Goal: Task Accomplishment & Management: Use online tool/utility

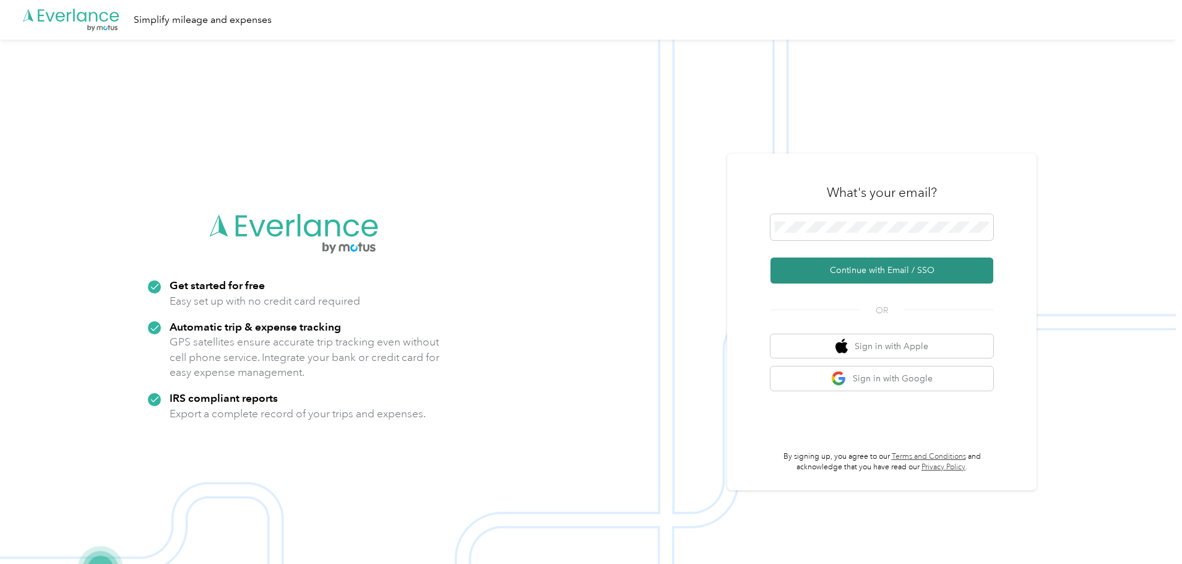
click at [965, 277] on button "Continue with Email / SSO" at bounding box center [882, 270] width 223 height 26
click at [899, 274] on button "Continue with Email / SSO" at bounding box center [882, 270] width 223 height 26
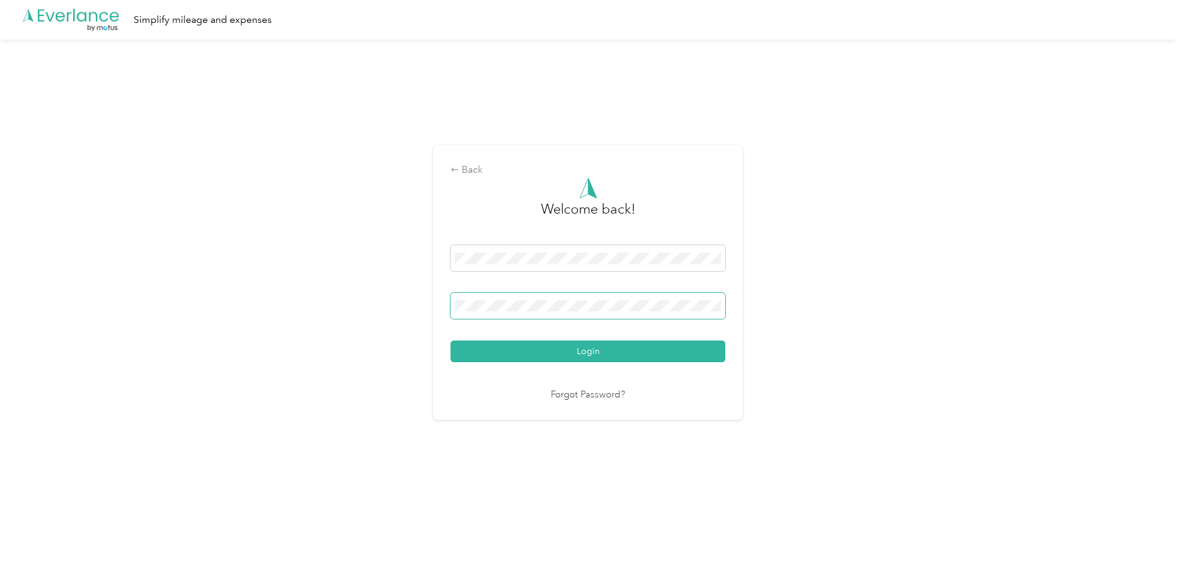
click at [646, 300] on span at bounding box center [588, 306] width 275 height 26
click at [703, 313] on span at bounding box center [588, 306] width 275 height 26
click at [451, 340] on button "Login" at bounding box center [588, 351] width 275 height 22
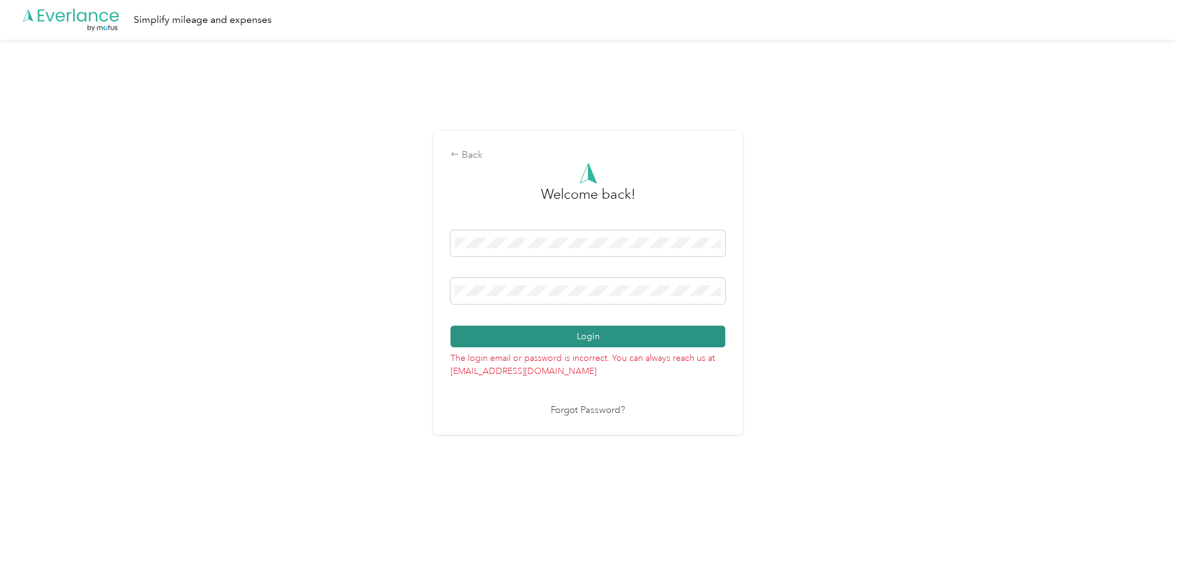
click at [512, 341] on button "Login" at bounding box center [588, 337] width 275 height 22
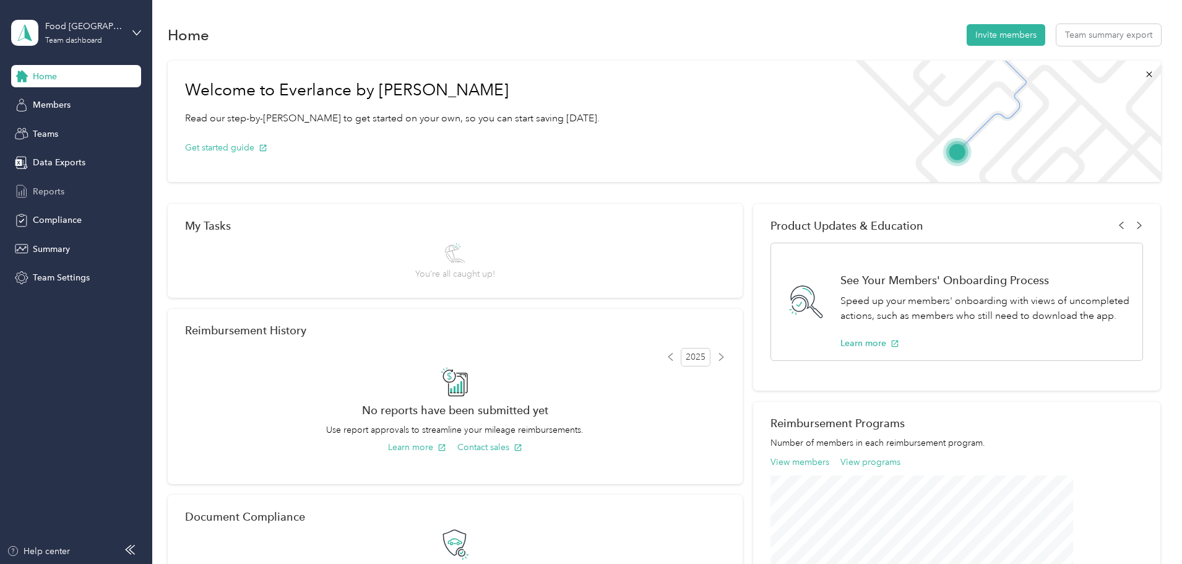
click at [71, 189] on div "Reports" at bounding box center [76, 191] width 130 height 22
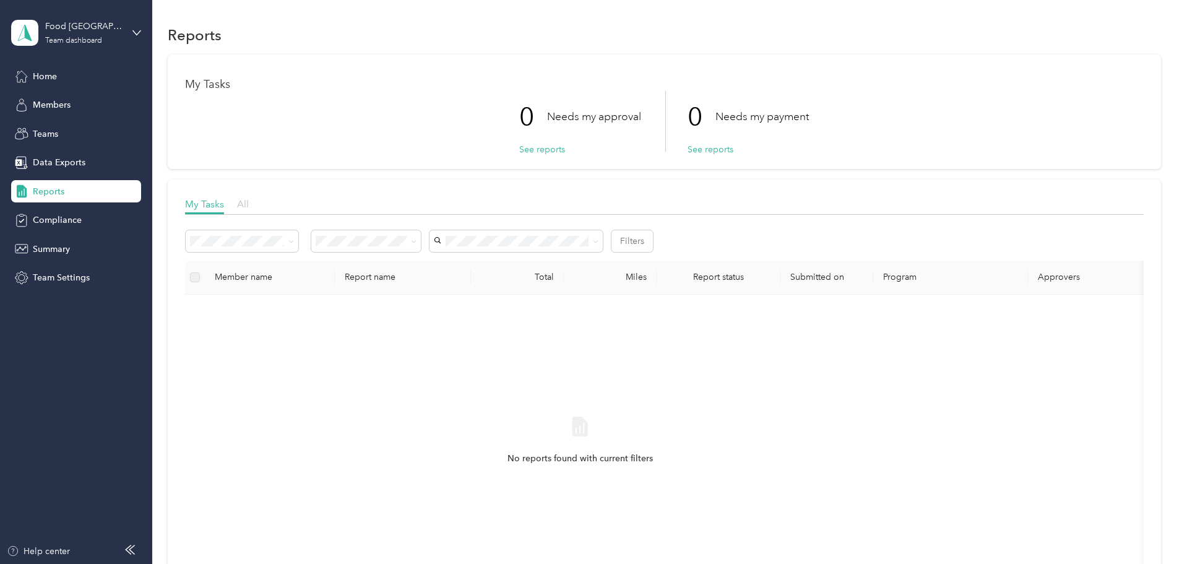
click at [249, 204] on span "All" at bounding box center [243, 204] width 12 height 12
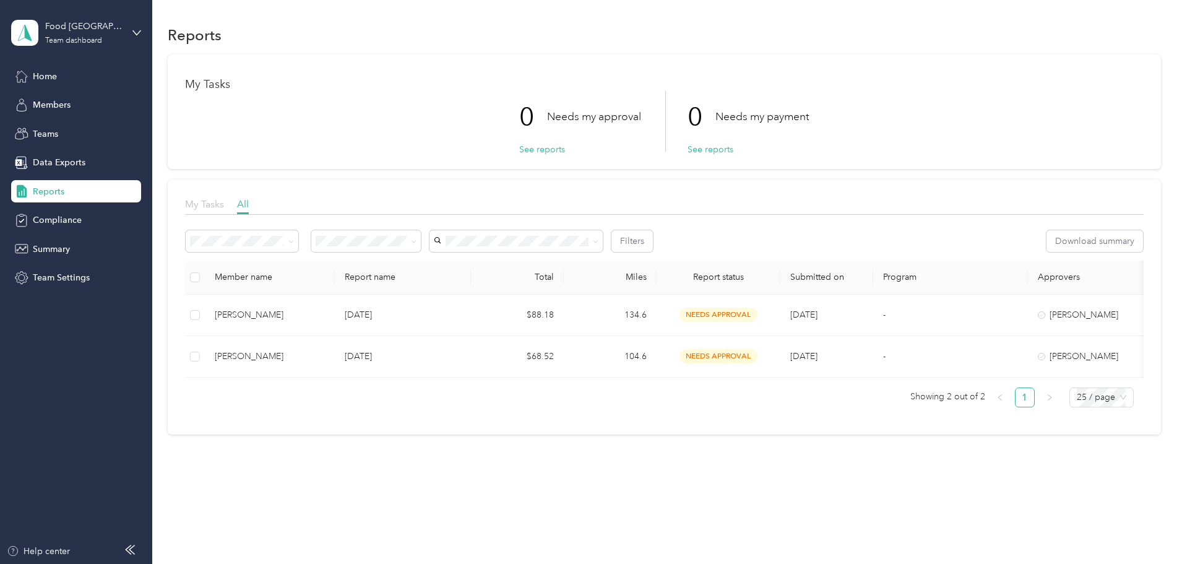
click at [224, 204] on span "My Tasks" at bounding box center [204, 204] width 39 height 12
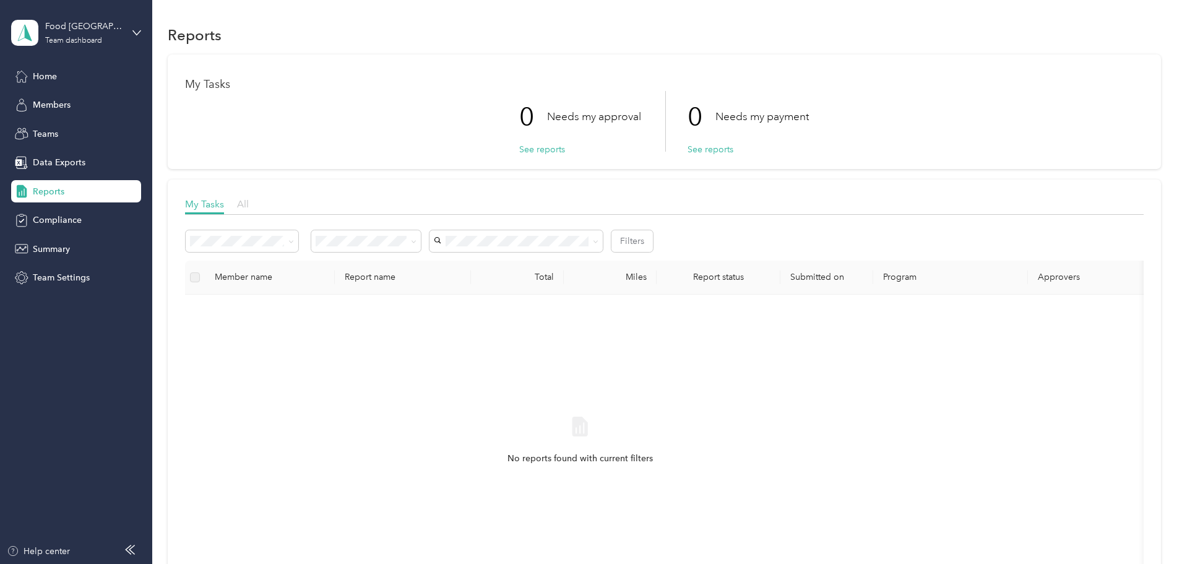
click at [249, 202] on span "All" at bounding box center [243, 204] width 12 height 12
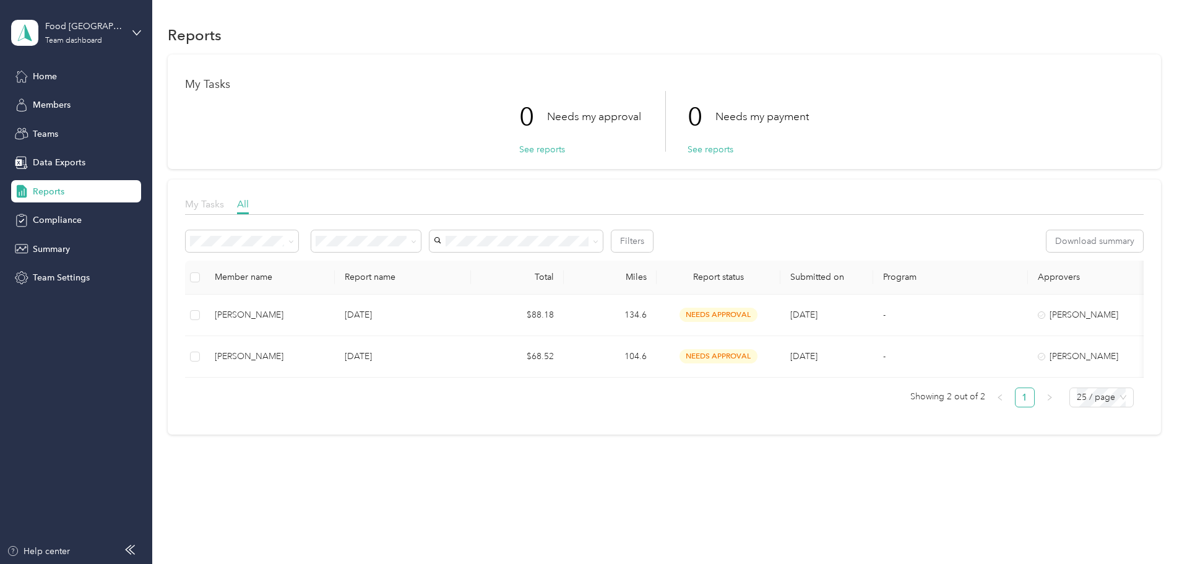
click at [224, 204] on span "My Tasks" at bounding box center [204, 204] width 39 height 12
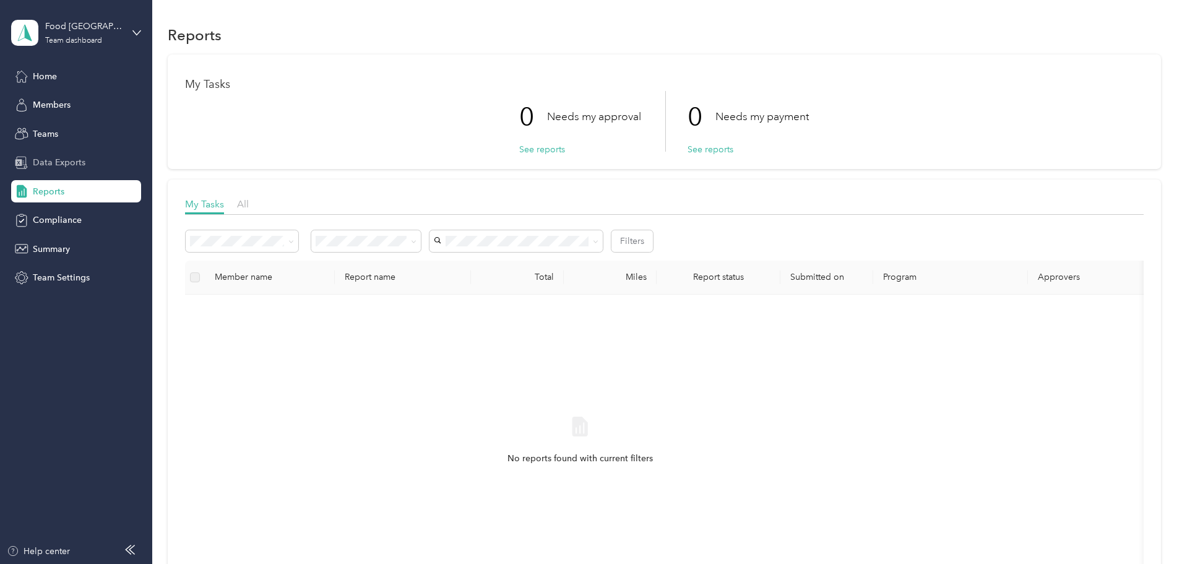
click at [72, 158] on span "Data Exports" at bounding box center [59, 162] width 53 height 13
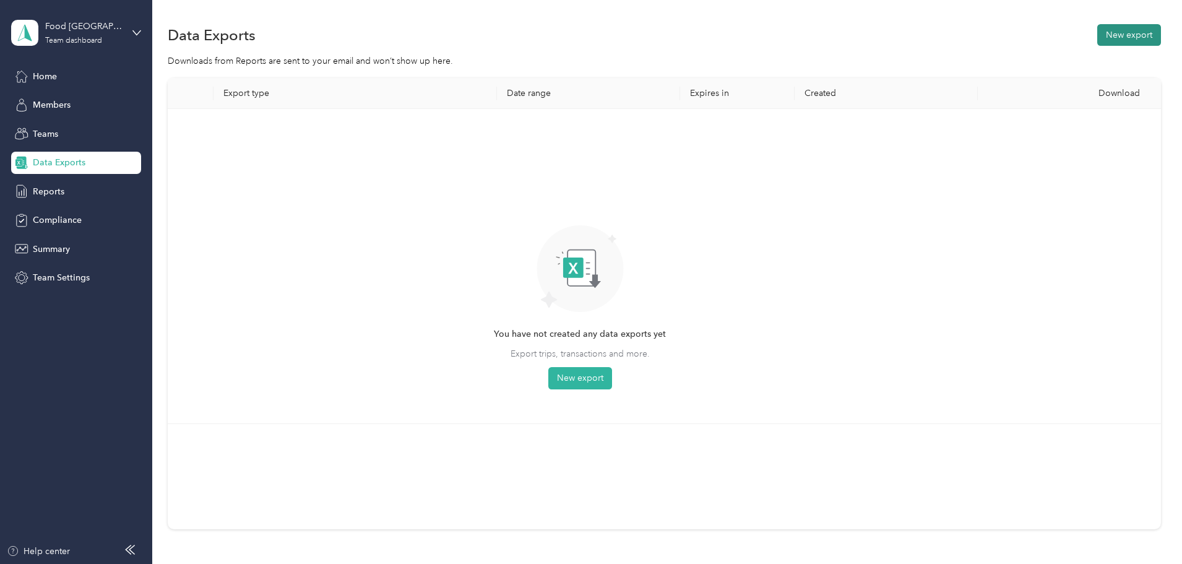
click at [1097, 31] on button "New export" at bounding box center [1129, 35] width 64 height 22
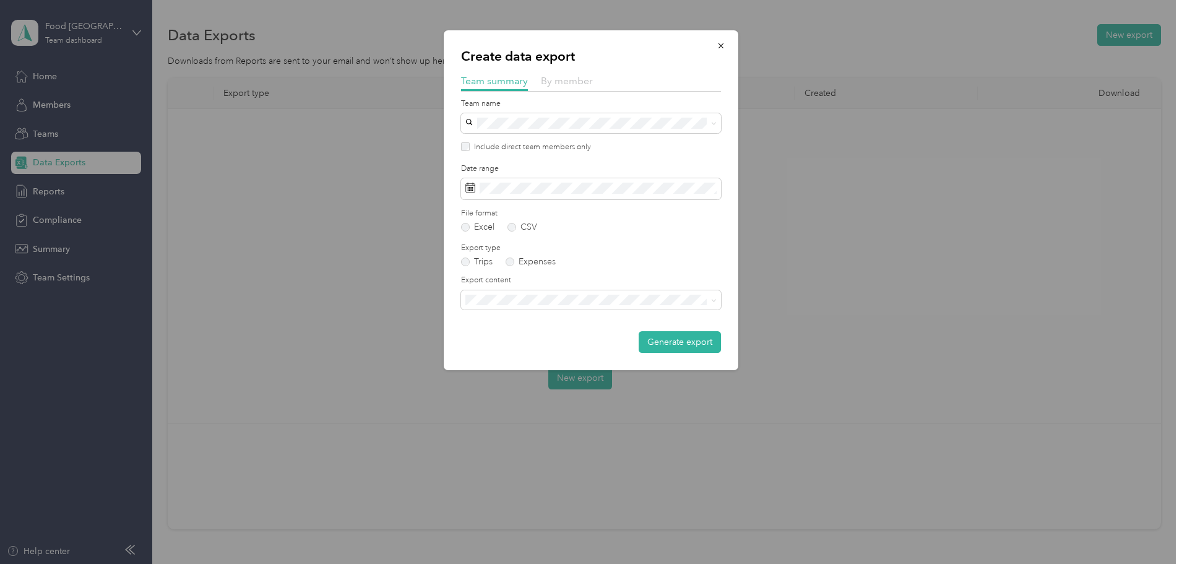
click at [576, 85] on span "By member" at bounding box center [567, 81] width 52 height 12
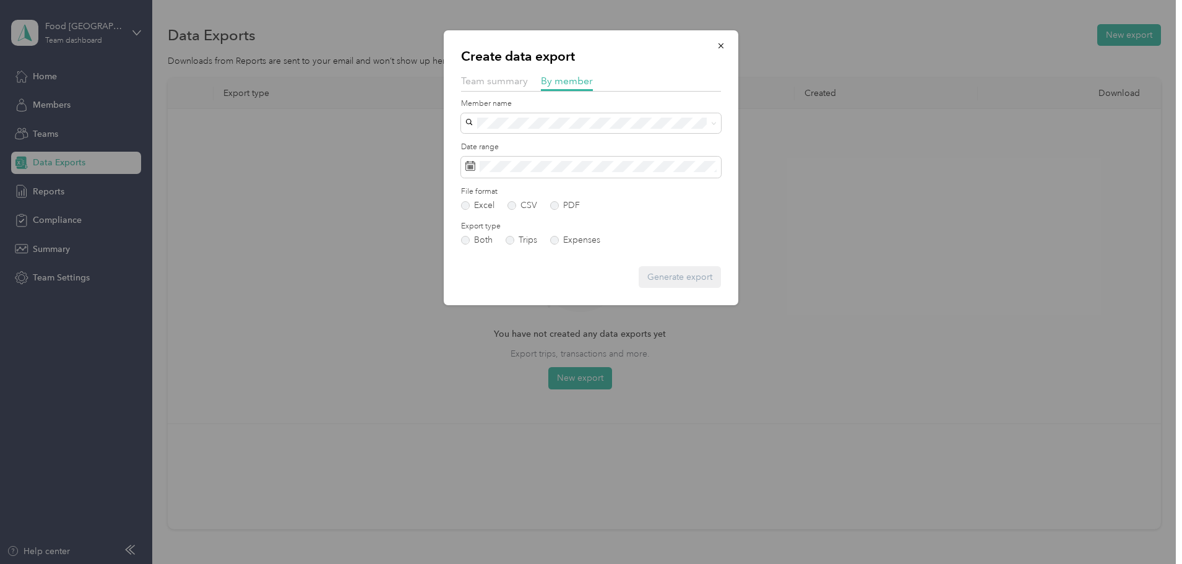
click at [540, 189] on div "[PERSON_NAME]" at bounding box center [591, 185] width 243 height 13
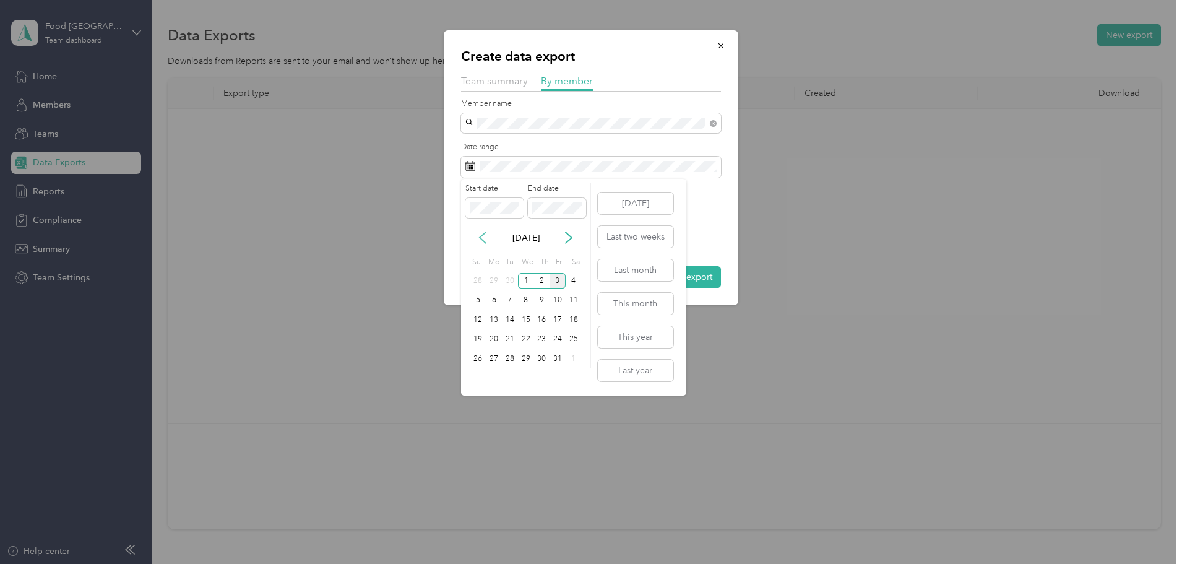
click at [485, 242] on icon at bounding box center [483, 237] width 6 height 11
click at [495, 281] on div "1" at bounding box center [494, 280] width 16 height 15
click at [553, 201] on span at bounding box center [557, 208] width 58 height 20
click at [506, 353] on div "30" at bounding box center [510, 358] width 16 height 15
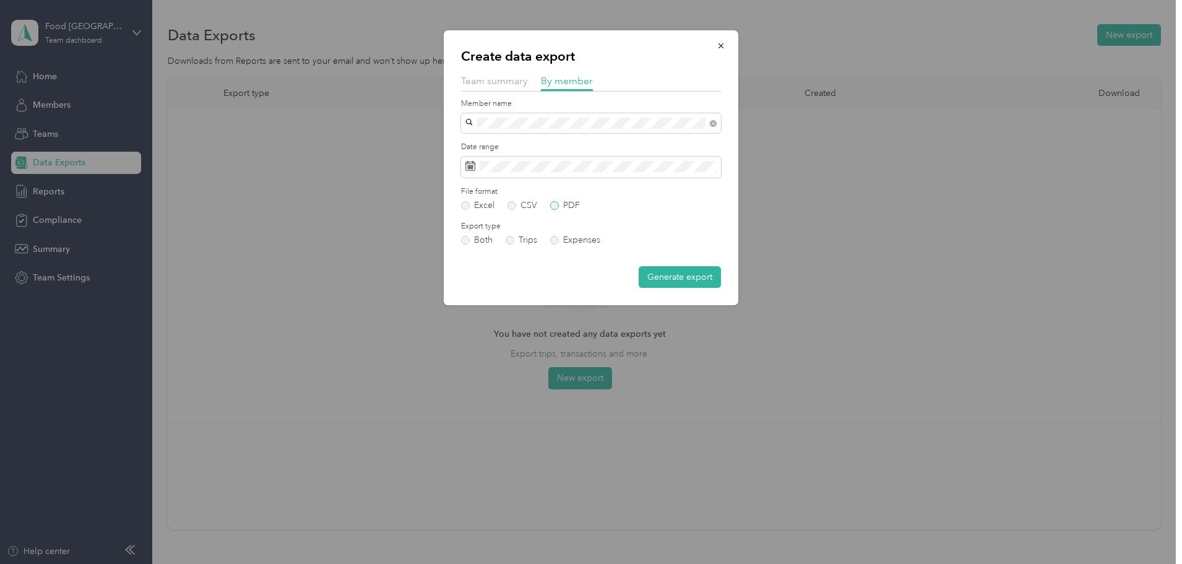
click at [572, 204] on label "PDF" at bounding box center [565, 205] width 30 height 9
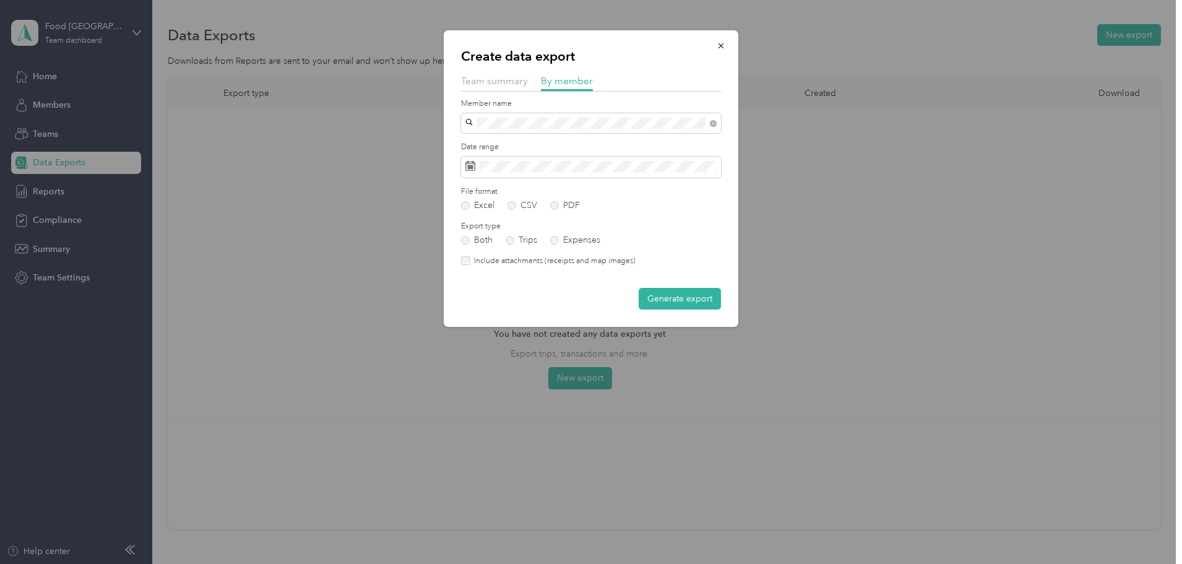
click at [534, 260] on label "Include attachments (receipts and map images)" at bounding box center [553, 261] width 166 height 11
click at [679, 300] on button "Generate export" at bounding box center [680, 299] width 82 height 22
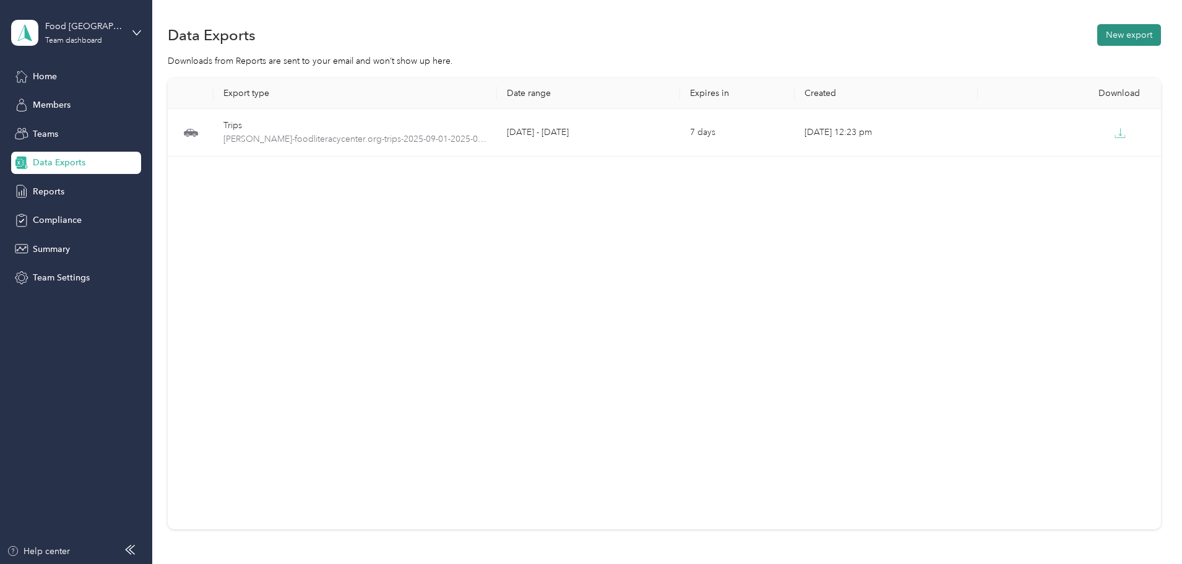
click at [1097, 30] on button "New export" at bounding box center [1129, 35] width 64 height 22
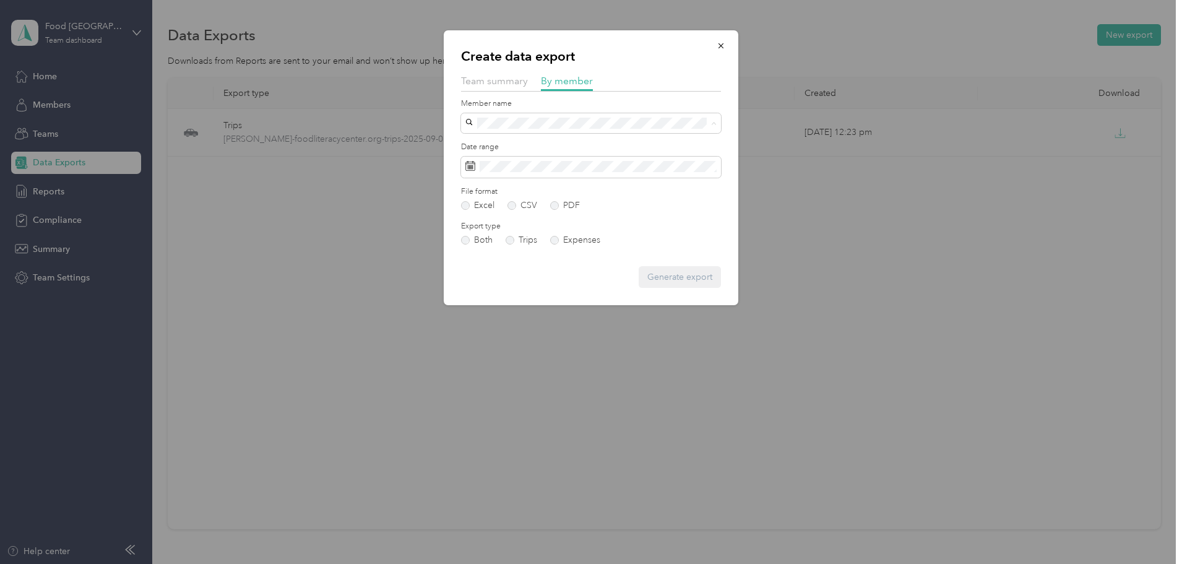
click at [514, 228] on span "[EMAIL_ADDRESS][DOMAIN_NAME]" at bounding box center [543, 232] width 146 height 11
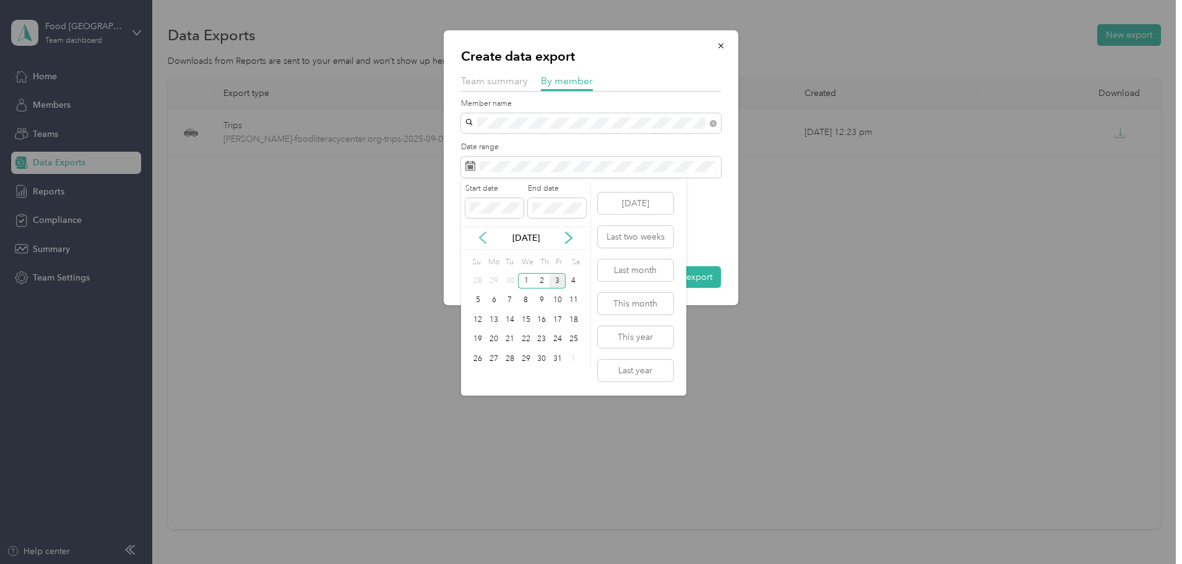
click at [488, 232] on icon at bounding box center [483, 237] width 12 height 12
click at [493, 282] on div "1" at bounding box center [494, 280] width 16 height 15
click at [508, 359] on div "30" at bounding box center [510, 358] width 16 height 15
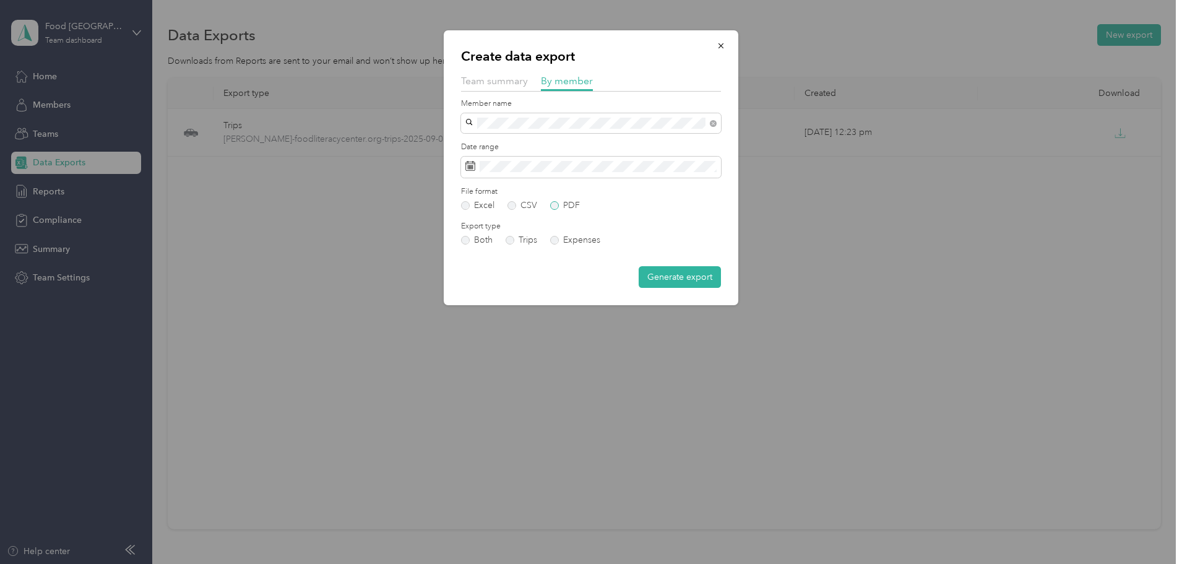
click at [570, 204] on label "PDF" at bounding box center [565, 205] width 30 height 9
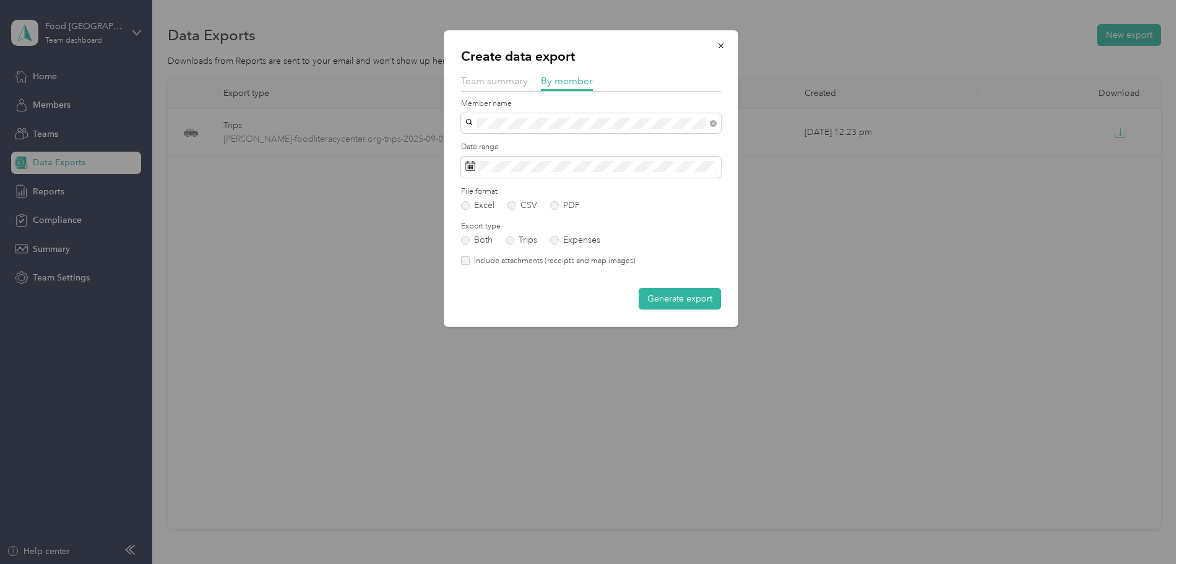
click at [519, 262] on label "Include attachments (receipts and map images)" at bounding box center [553, 261] width 166 height 11
click at [663, 296] on button "Generate export" at bounding box center [680, 299] width 82 height 22
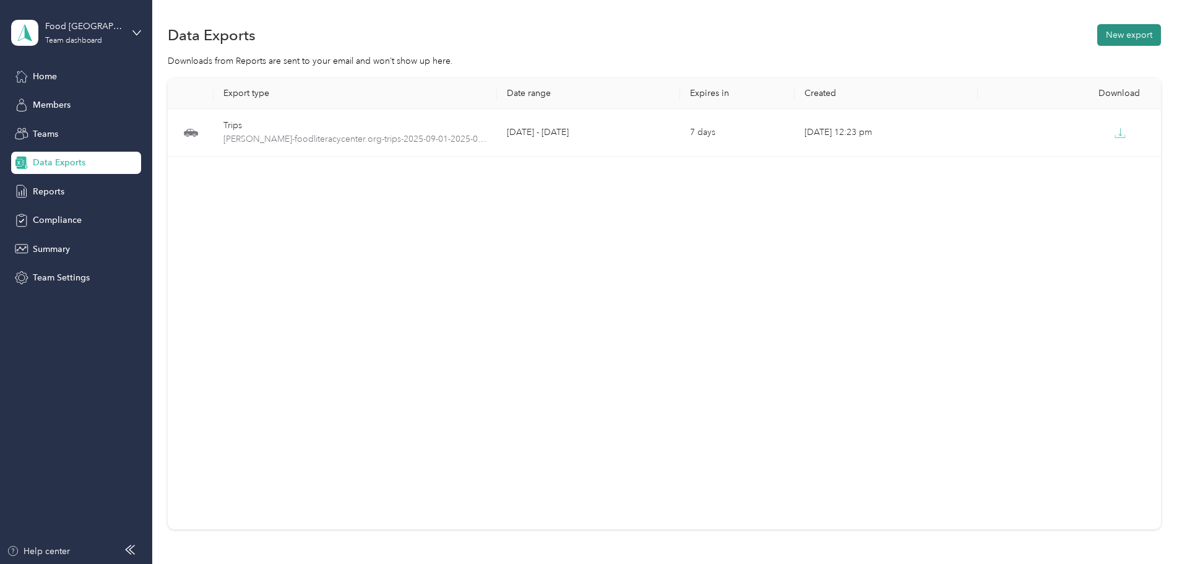
click at [1097, 38] on button "New export" at bounding box center [1129, 35] width 64 height 22
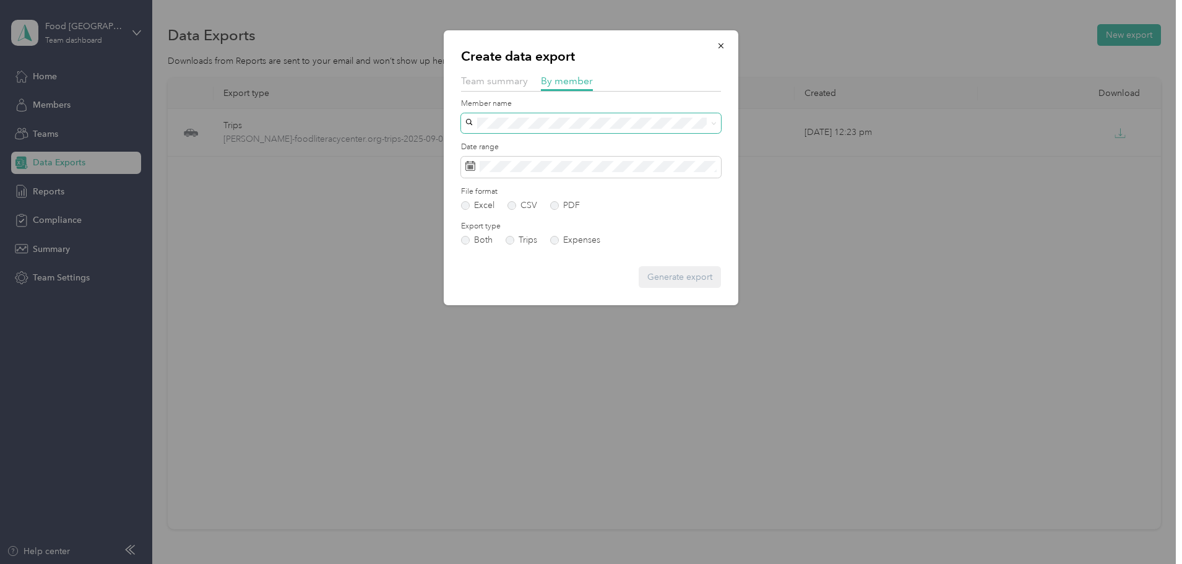
click at [547, 116] on span at bounding box center [591, 123] width 260 height 20
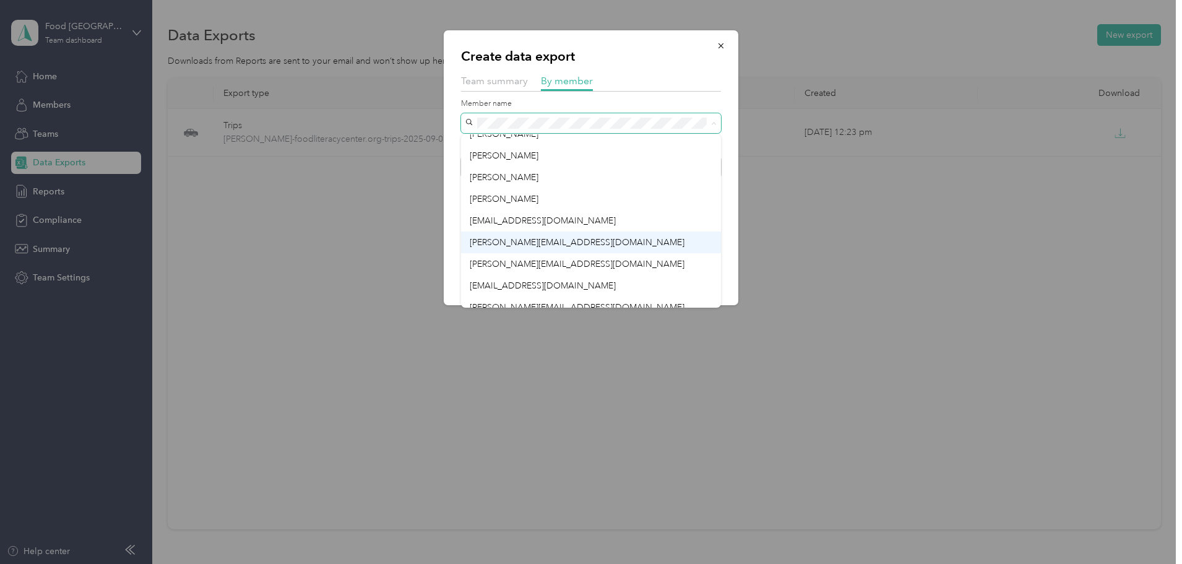
scroll to position [22, 0]
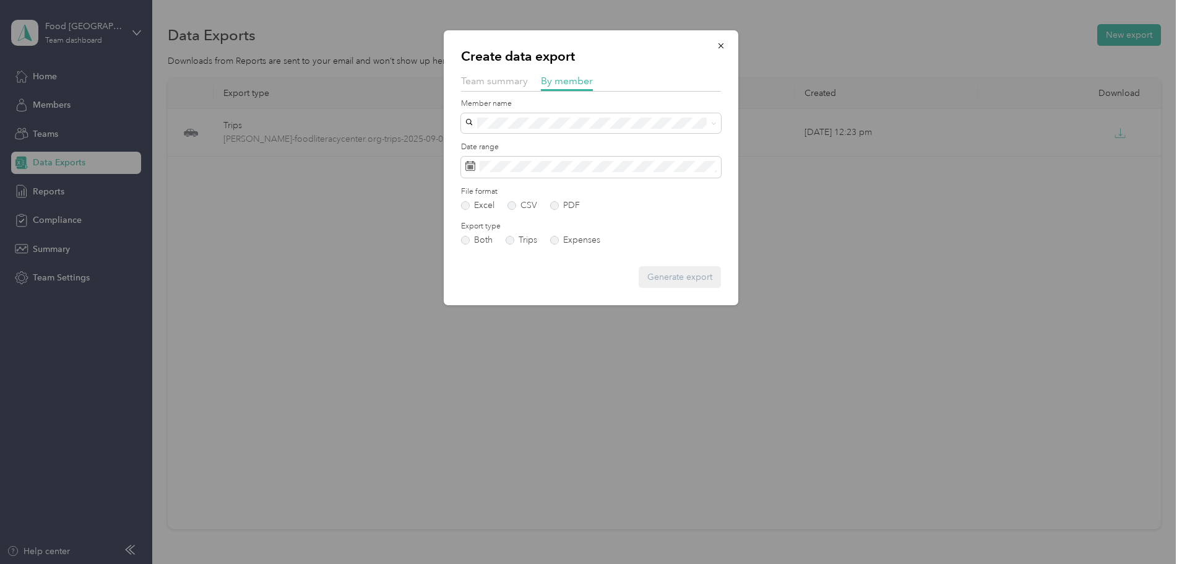
click at [574, 294] on span "[PERSON_NAME][EMAIL_ADDRESS][DOMAIN_NAME]" at bounding box center [577, 297] width 215 height 11
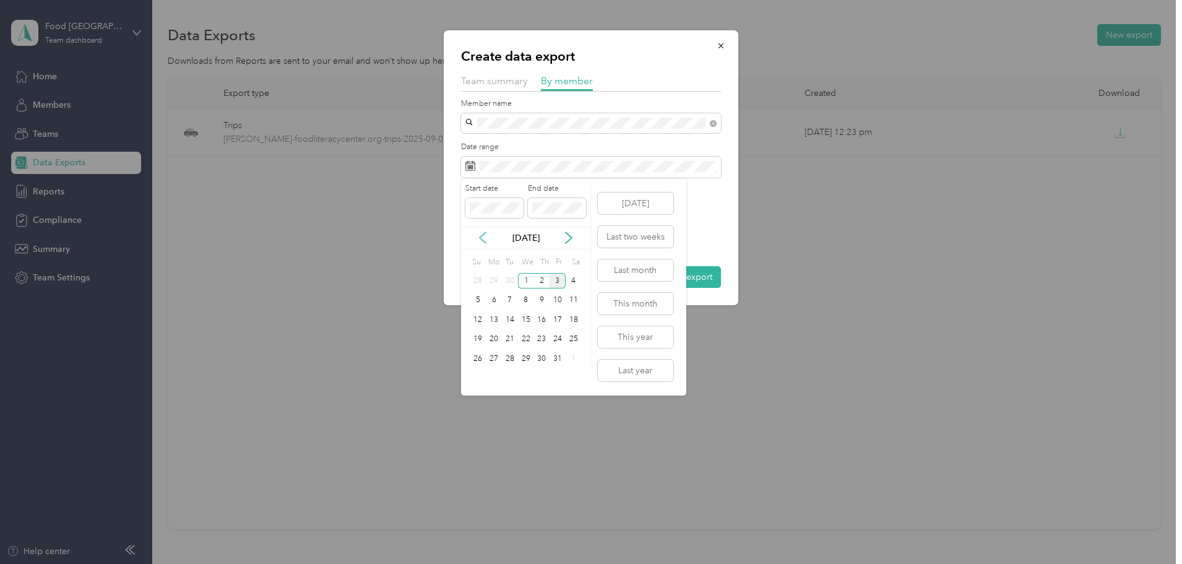
click at [479, 235] on icon at bounding box center [483, 237] width 12 height 12
click at [493, 281] on div "1" at bounding box center [494, 280] width 16 height 15
click at [515, 357] on div "30" at bounding box center [510, 358] width 16 height 15
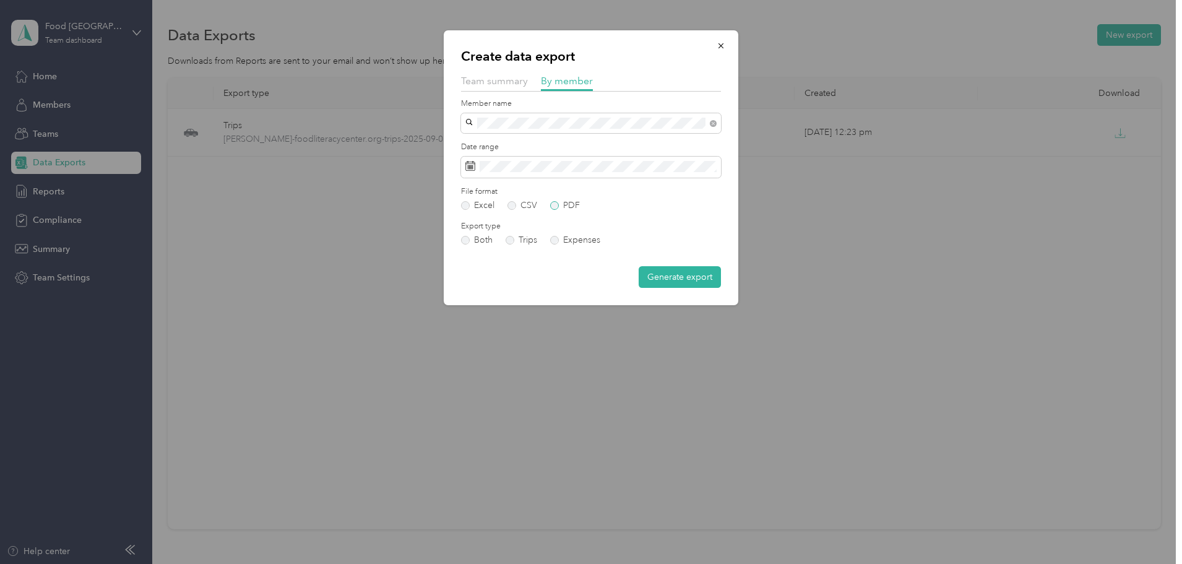
click at [555, 204] on label "PDF" at bounding box center [565, 205] width 30 height 9
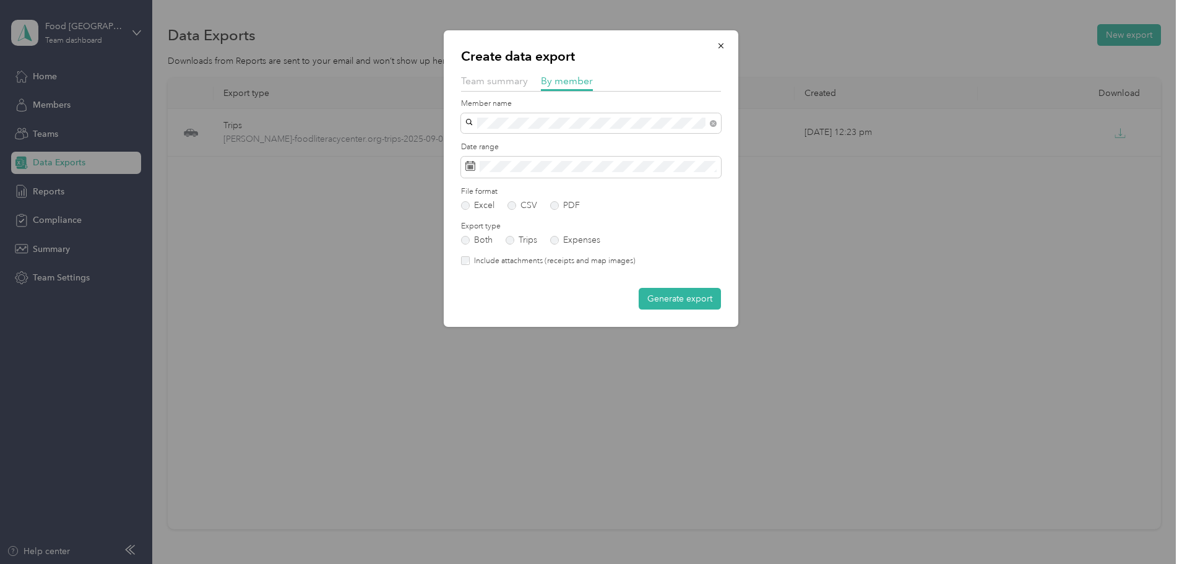
click at [525, 266] on label "Include attachments (receipts and map images)" at bounding box center [553, 261] width 166 height 11
click at [663, 301] on button "Generate export" at bounding box center [680, 299] width 82 height 22
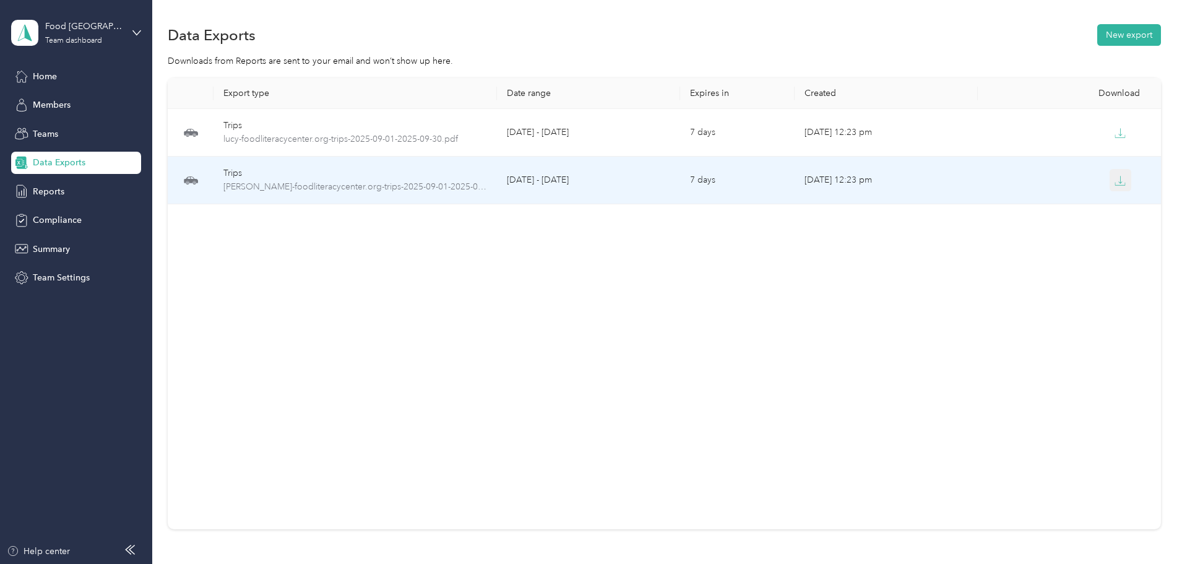
click at [1115, 183] on icon "button" at bounding box center [1120, 180] width 11 height 11
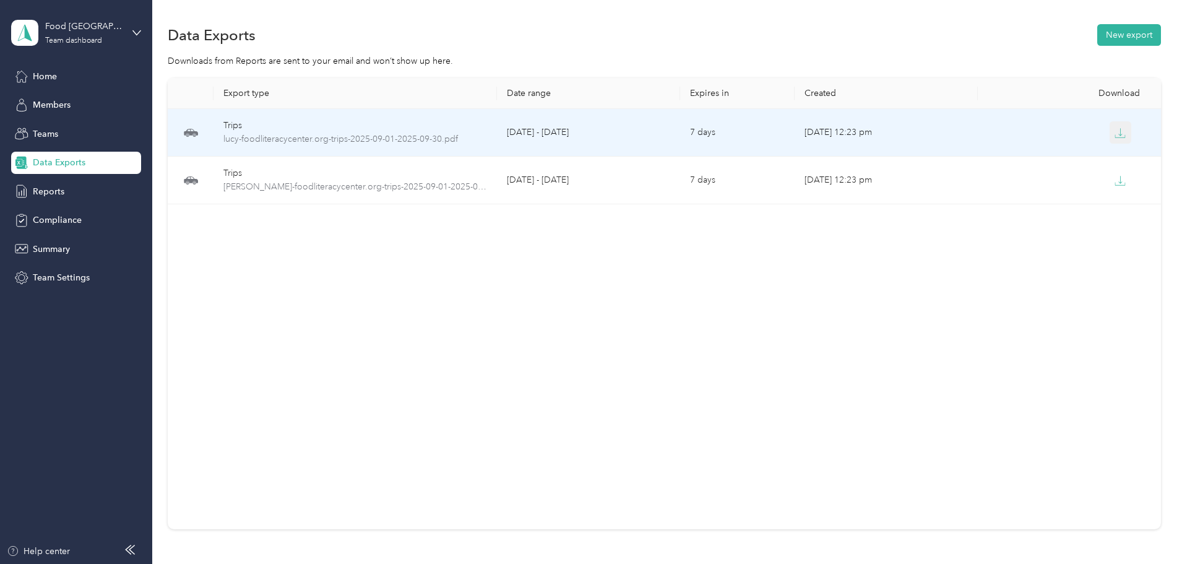
click at [1115, 128] on icon "button" at bounding box center [1120, 133] width 11 height 11
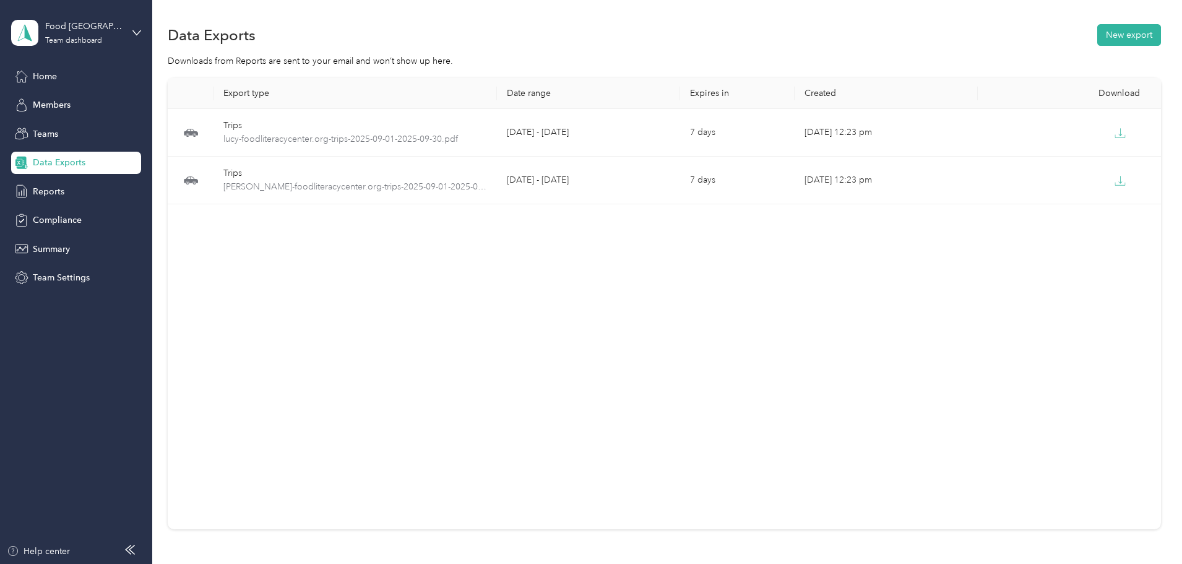
click at [139, 332] on aside "Food Literacy Center Team dashboard Home Members Teams Data Exports Reports Com…" at bounding box center [76, 282] width 152 height 564
click at [283, 308] on div "Export type Date range Expires in Created Download Trips lucy-foodliteracycente…" at bounding box center [664, 303] width 993 height 451
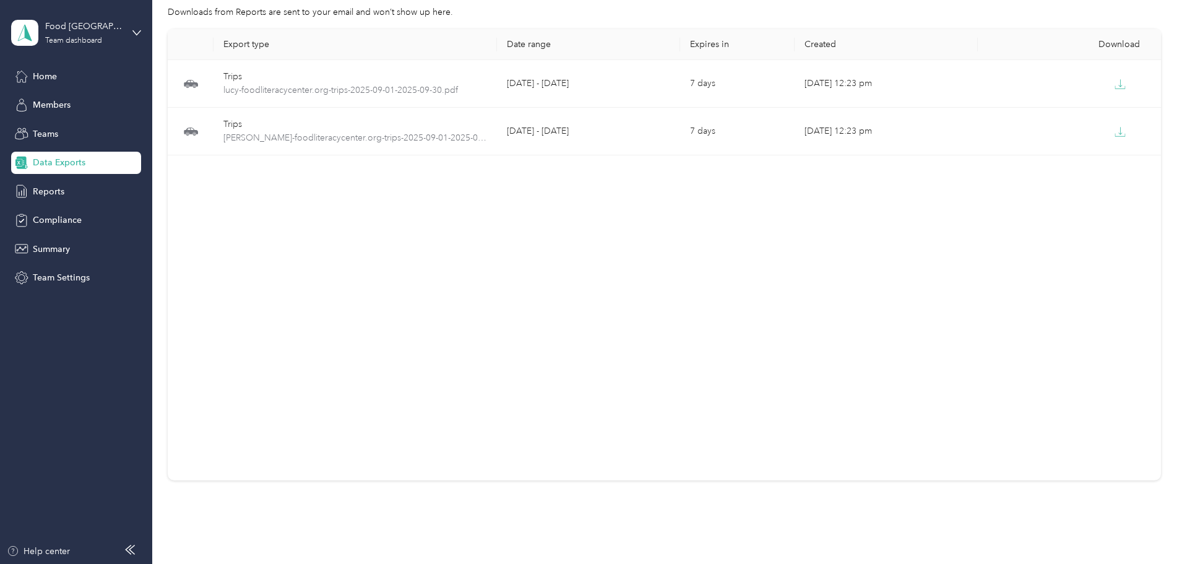
scroll to position [0, 0]
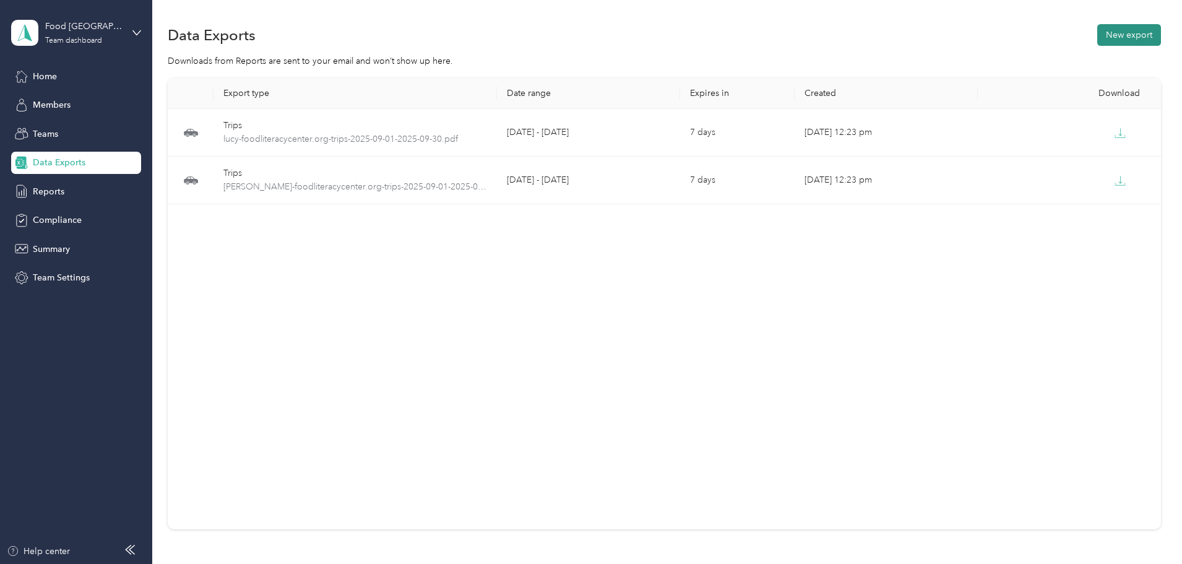
click at [1097, 38] on button "New export" at bounding box center [1129, 35] width 64 height 22
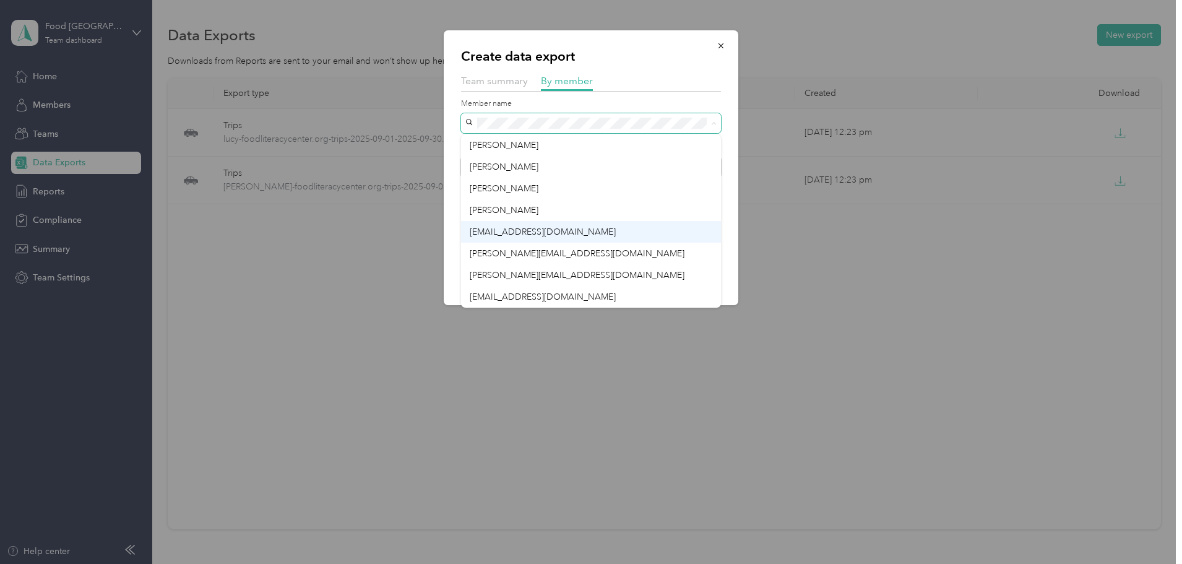
scroll to position [22, 0]
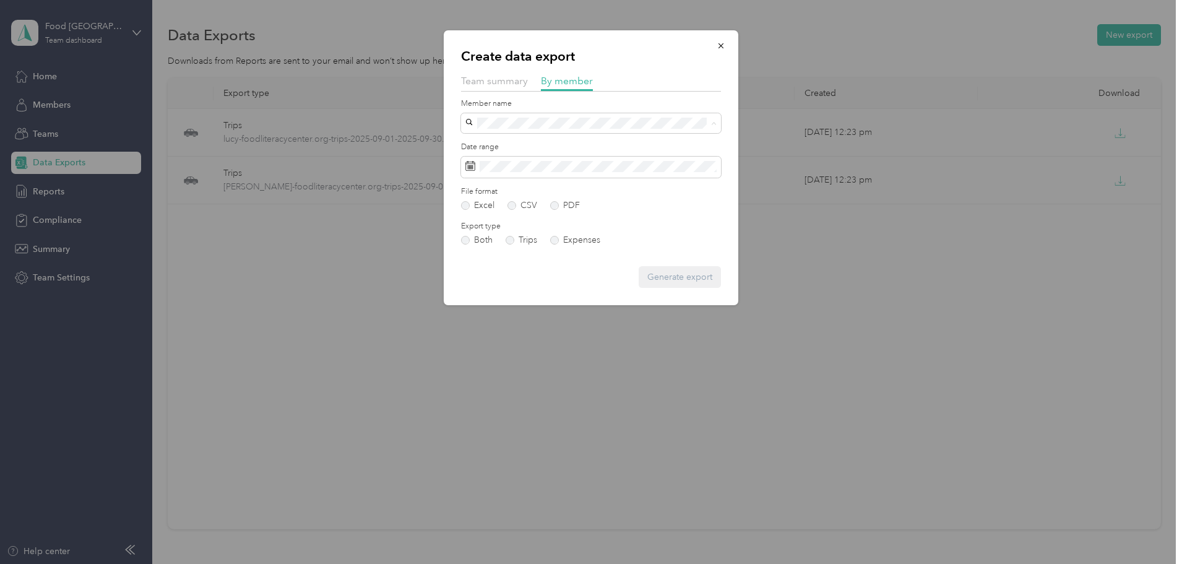
click at [552, 290] on div "[PERSON_NAME][EMAIL_ADDRESS][DOMAIN_NAME]" at bounding box center [591, 296] width 243 height 13
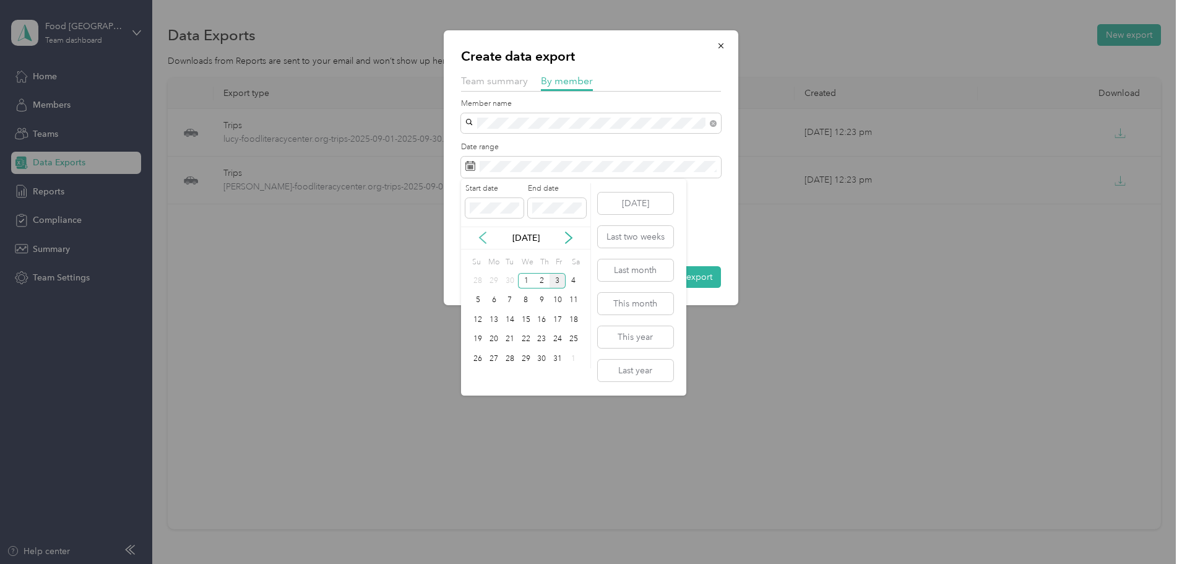
click at [483, 238] on icon at bounding box center [483, 237] width 12 height 12
click at [488, 280] on div "1" at bounding box center [494, 280] width 16 height 15
click at [515, 359] on div "30" at bounding box center [510, 358] width 16 height 15
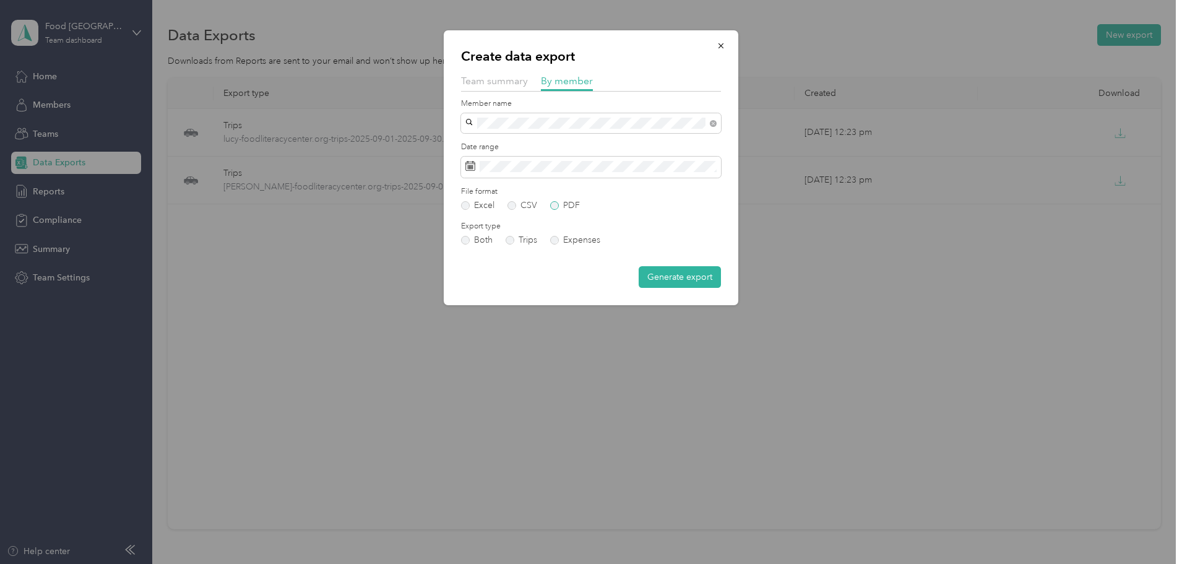
click at [564, 205] on label "PDF" at bounding box center [565, 205] width 30 height 9
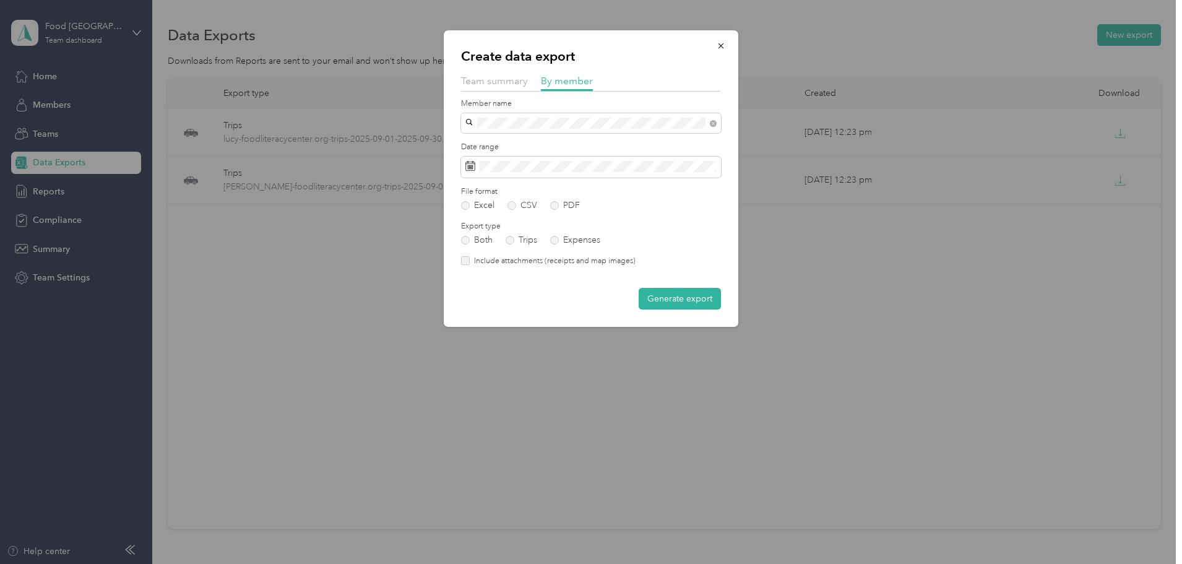
click at [511, 258] on label "Include attachments (receipts and map images)" at bounding box center [553, 261] width 166 height 11
click at [602, 281] on form "Member name Date range File format Excel CSV PDF Export type Both Trips Expense…" at bounding box center [591, 204] width 260 height 212
click at [672, 306] on button "Generate export" at bounding box center [680, 299] width 82 height 22
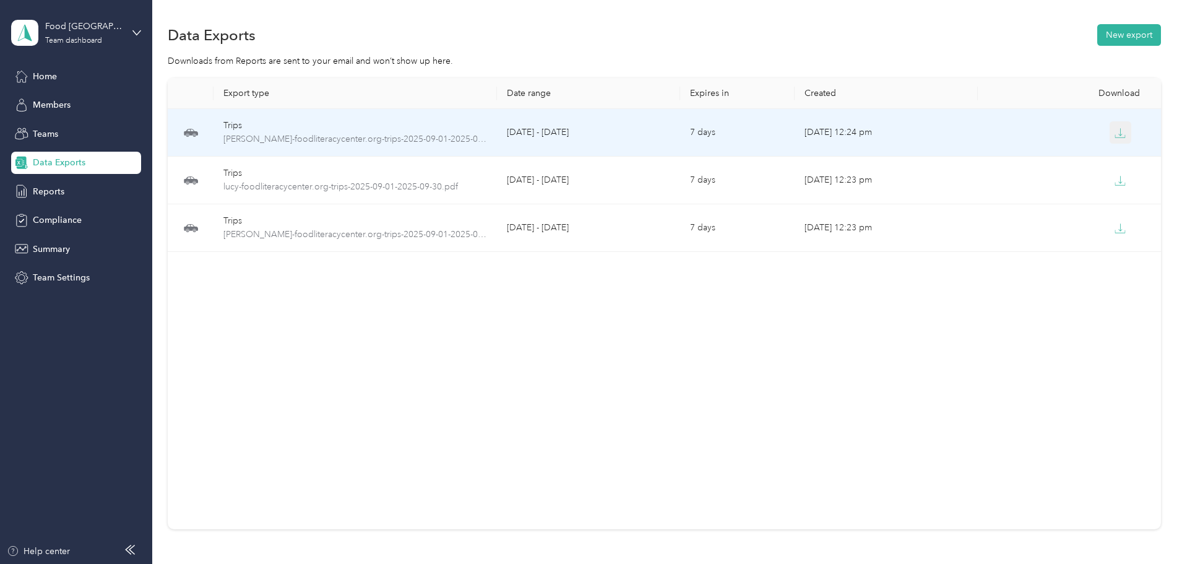
click at [1110, 139] on button "button" at bounding box center [1121, 132] width 22 height 22
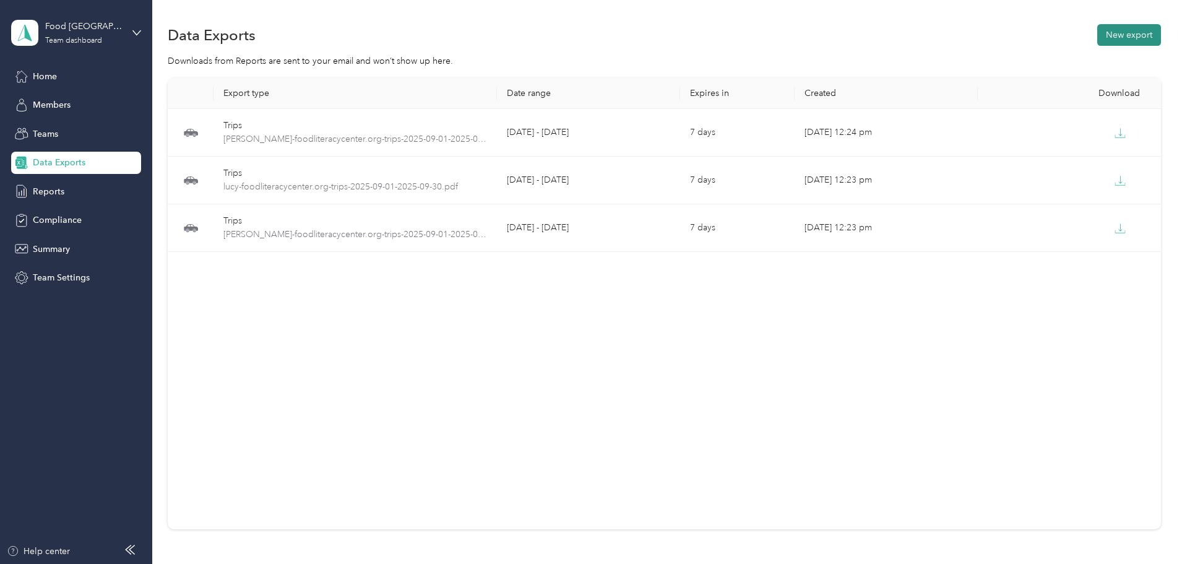
click at [1097, 38] on button "New export" at bounding box center [1129, 35] width 64 height 22
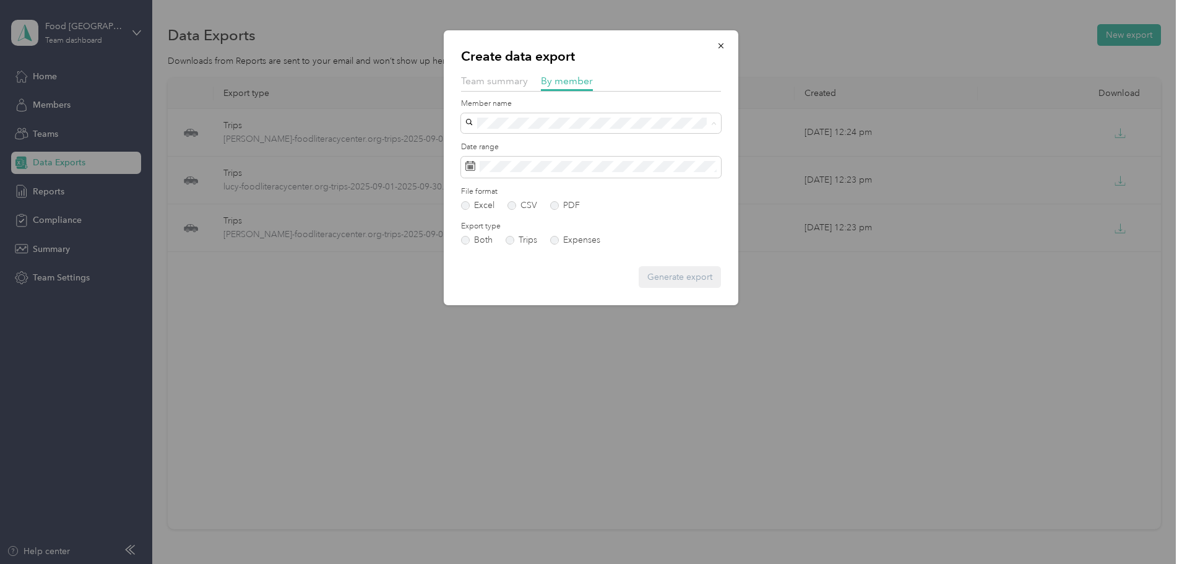
click at [573, 294] on span "[PERSON_NAME][EMAIL_ADDRESS][DOMAIN_NAME]" at bounding box center [577, 297] width 215 height 11
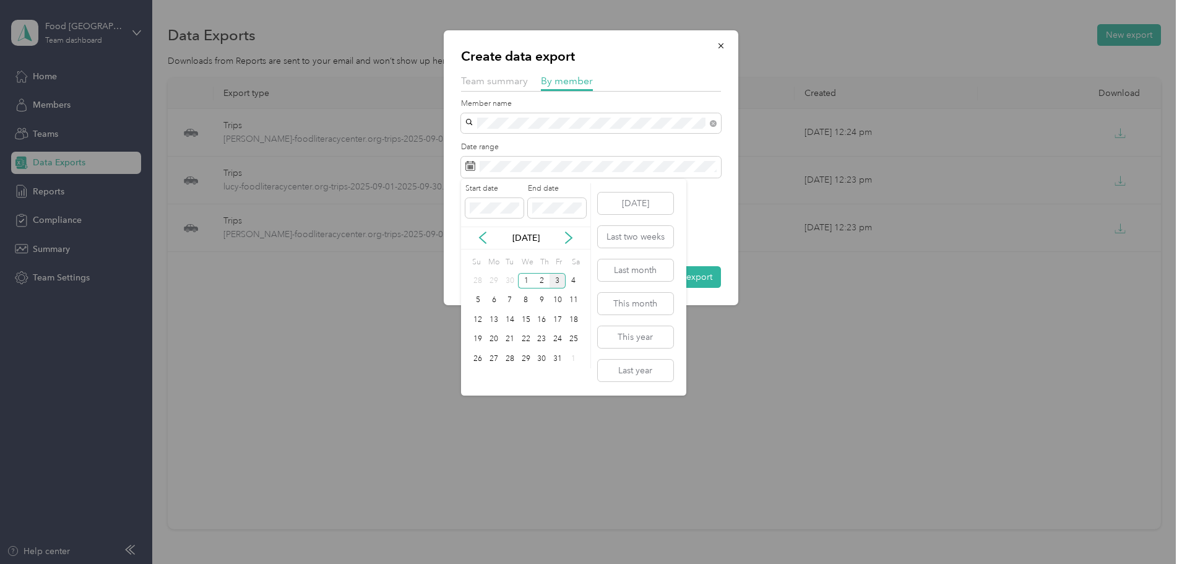
click at [489, 238] on div "[DATE]" at bounding box center [525, 237] width 129 height 13
click at [485, 238] on icon at bounding box center [483, 237] width 12 height 12
click at [488, 279] on div "1" at bounding box center [494, 280] width 16 height 15
click at [506, 361] on div "30" at bounding box center [510, 358] width 16 height 15
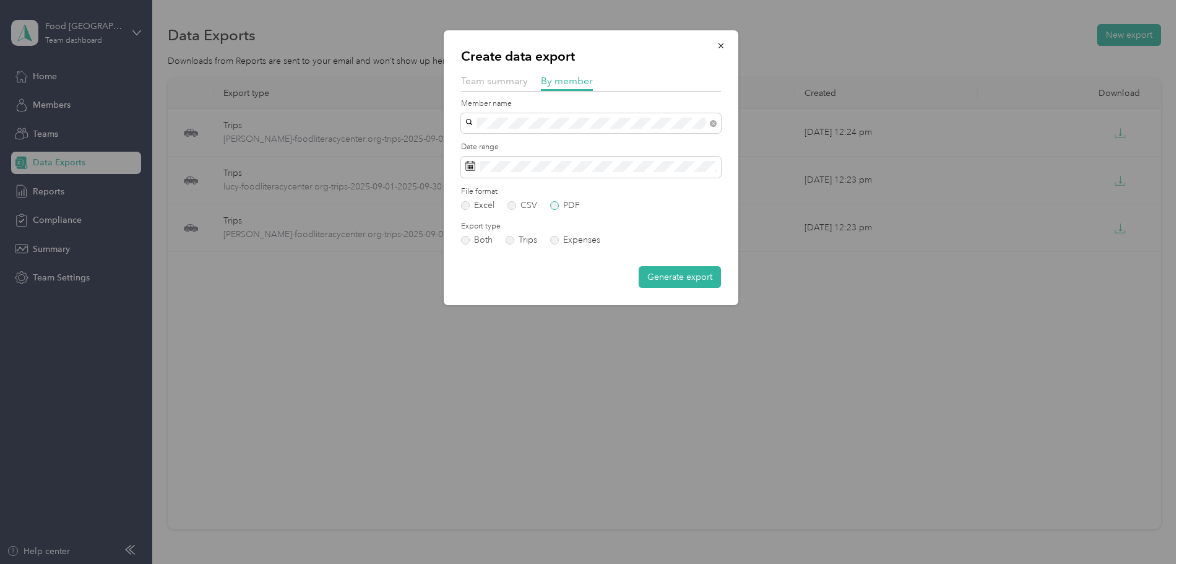
click at [574, 201] on label "PDF" at bounding box center [565, 205] width 30 height 9
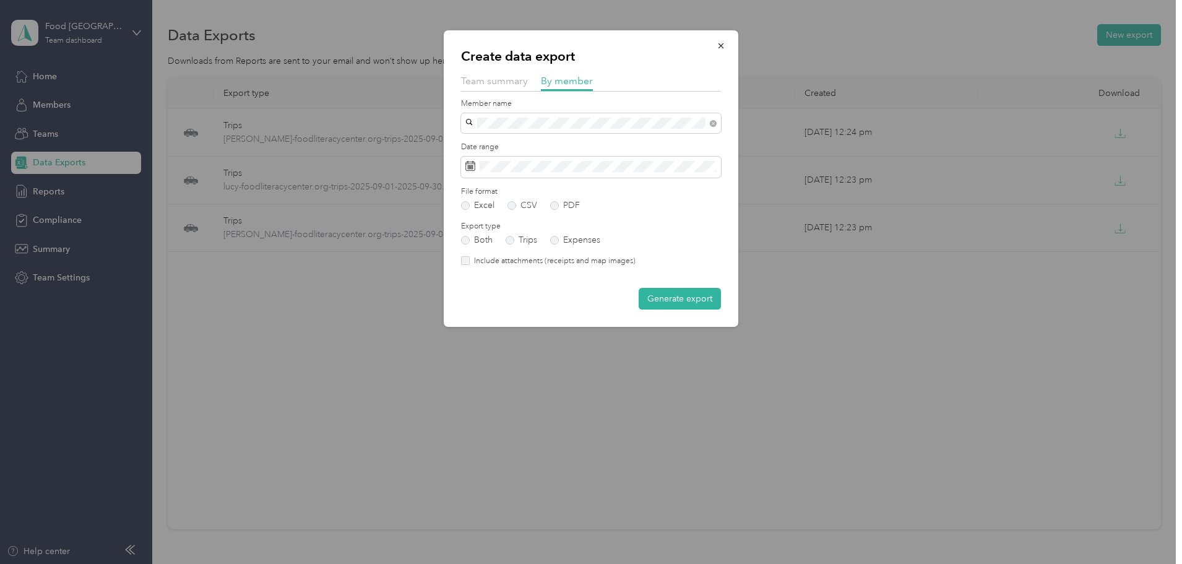
click at [519, 262] on label "Include attachments (receipts and map images)" at bounding box center [553, 261] width 166 height 11
click at [659, 290] on button "Generate export" at bounding box center [680, 299] width 82 height 22
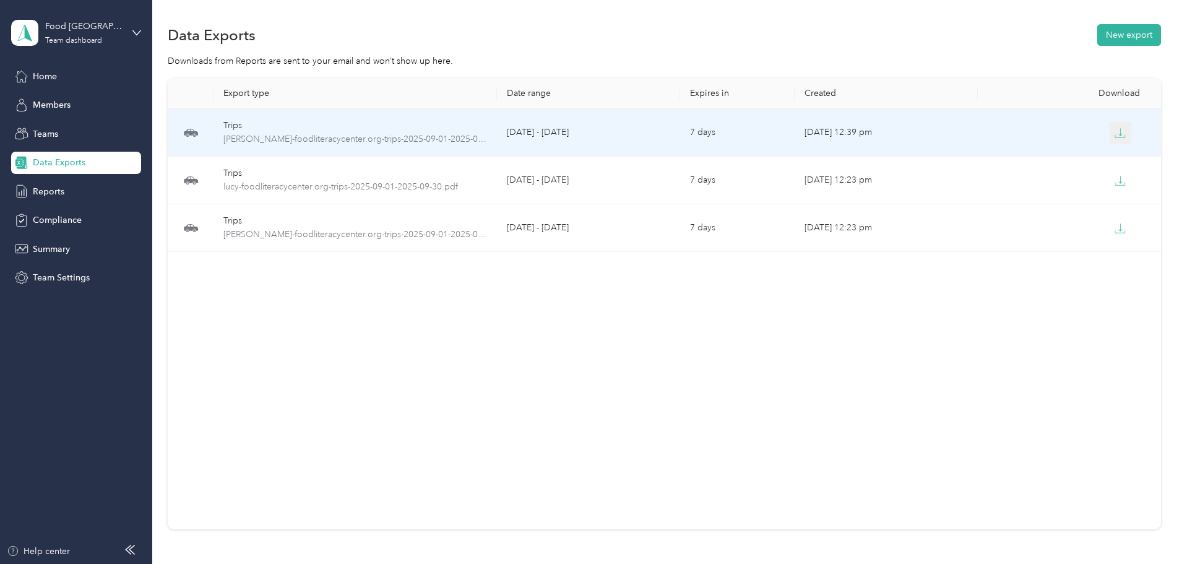
click at [1115, 137] on icon "button" at bounding box center [1120, 136] width 10 height 2
